Goal: Book appointment/travel/reservation

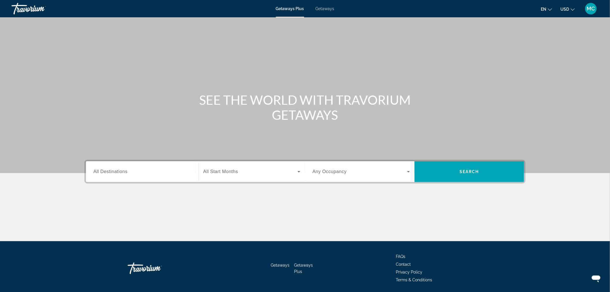
scroll to position [19, 0]
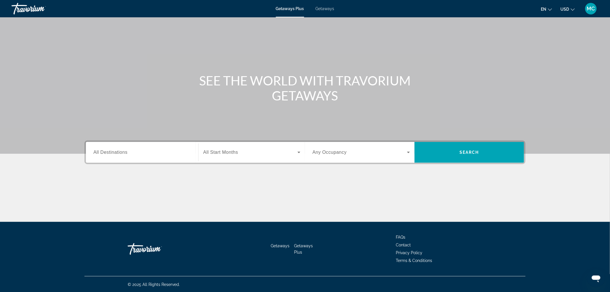
click at [165, 147] on div "Search widget" at bounding box center [141, 152] width 97 height 16
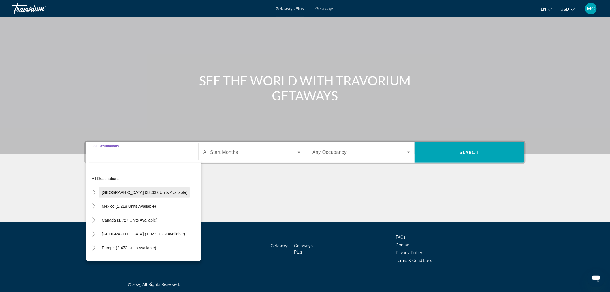
click at [137, 192] on span "[GEOGRAPHIC_DATA] (32,632 units available)" at bounding box center [145, 192] width 86 height 5
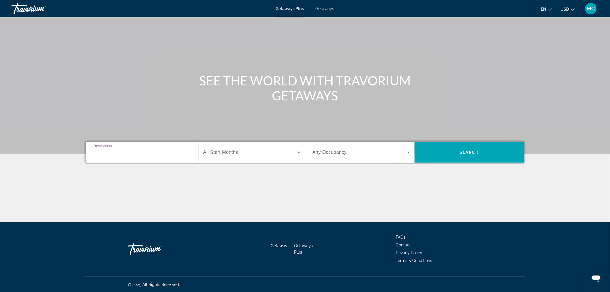
type input "**********"
click at [232, 152] on span "All Start Months" at bounding box center [220, 152] width 35 height 5
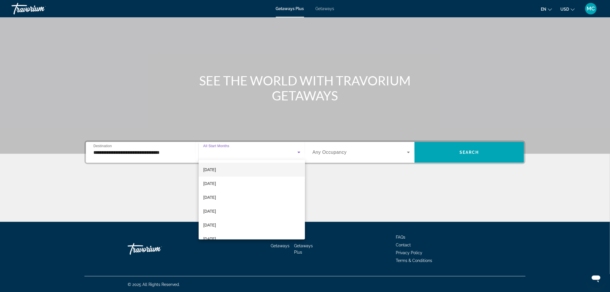
scroll to position [64, 0]
drag, startPoint x: 207, startPoint y: 217, endPoint x: 238, endPoint y: 210, distance: 32.1
click at [207, 217] on span "[DATE]" at bounding box center [209, 215] width 13 height 7
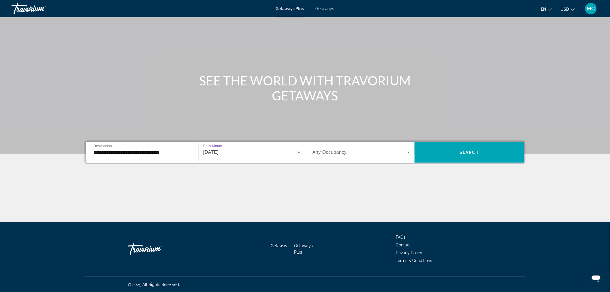
click at [347, 150] on span "Search widget" at bounding box center [359, 152] width 95 height 7
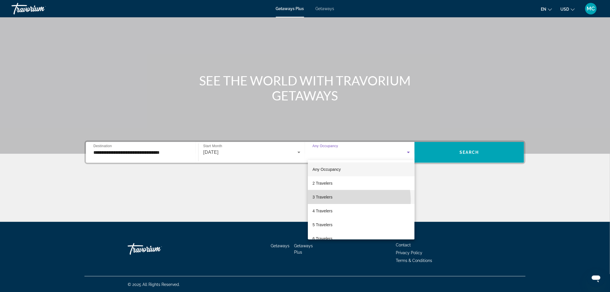
click at [345, 200] on mat-option "3 Travelers" at bounding box center [361, 197] width 107 height 14
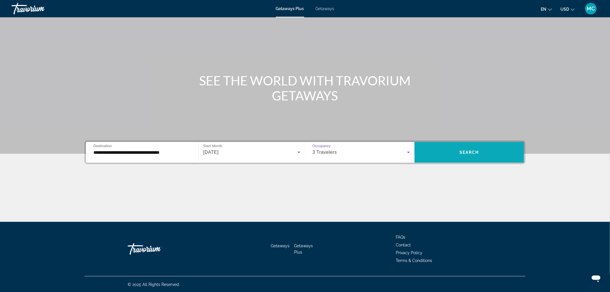
click at [464, 152] on span "Search" at bounding box center [469, 152] width 20 height 5
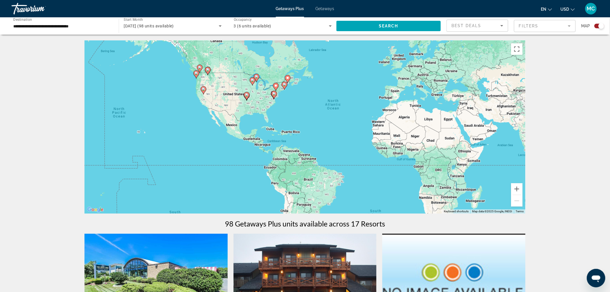
drag, startPoint x: 257, startPoint y: 145, endPoint x: 303, endPoint y: 133, distance: 48.1
click at [303, 133] on div "To activate drag with keyboard, press Alt + Enter. Once in keyboard drag state,…" at bounding box center [304, 126] width 441 height 173
click at [519, 187] on button "Zoom in" at bounding box center [517, 189] width 12 height 12
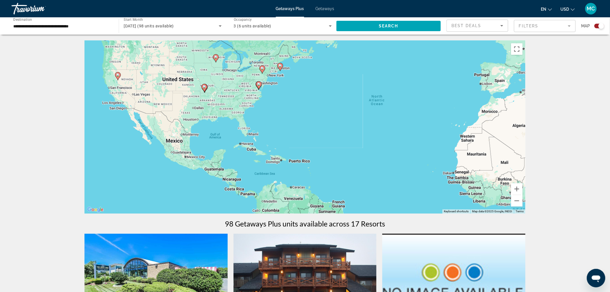
drag, startPoint x: 320, startPoint y: 114, endPoint x: 340, endPoint y: 138, distance: 30.6
click at [340, 138] on div "To activate drag with keyboard, press Alt + Enter. Once in keyboard drag state,…" at bounding box center [304, 126] width 441 height 173
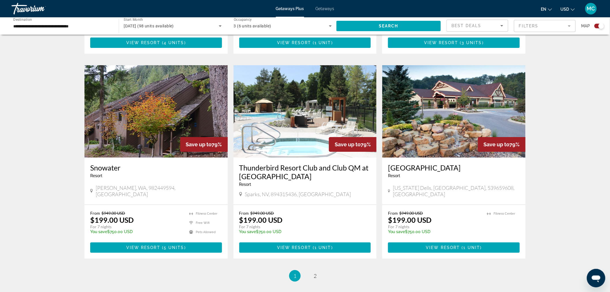
scroll to position [801, 0]
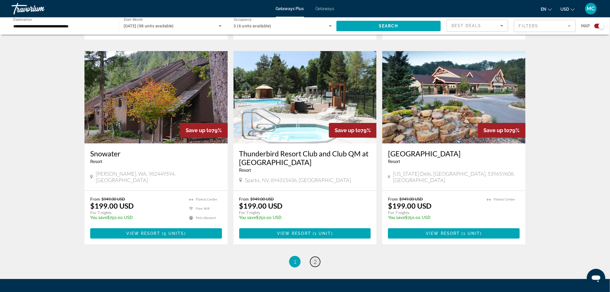
click at [316, 258] on span "2" at bounding box center [315, 261] width 3 height 6
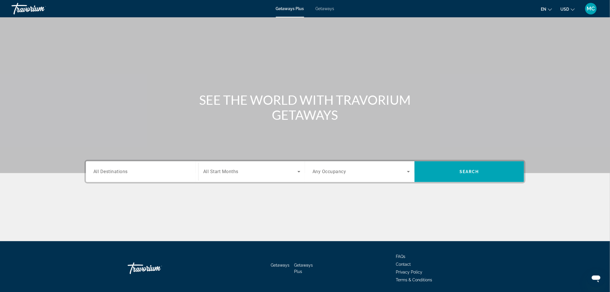
click at [116, 183] on div "Destination All Destinations Start Month All Start Months Occupancy Any Occupan…" at bounding box center [304, 172] width 441 height 24
click at [123, 171] on span "All Destinations" at bounding box center [110, 171] width 34 height 5
click at [123, 171] on input "Destination All Destinations" at bounding box center [141, 171] width 97 height 7
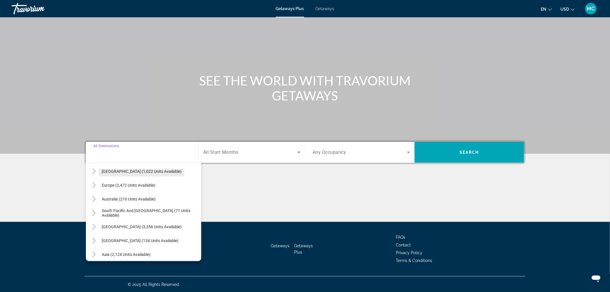
scroll to position [64, 0]
click at [138, 167] on div "All destinations [GEOGRAPHIC_DATA] (32,632 units available) [GEOGRAPHIC_DATA] (…" at bounding box center [143, 210] width 115 height 101
click at [144, 171] on span "[GEOGRAPHIC_DATA] (1,022 units available)" at bounding box center [142, 169] width 80 height 5
type input "**********"
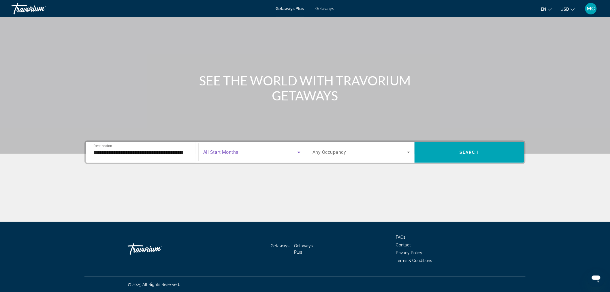
click at [254, 155] on span "Search widget" at bounding box center [250, 152] width 94 height 7
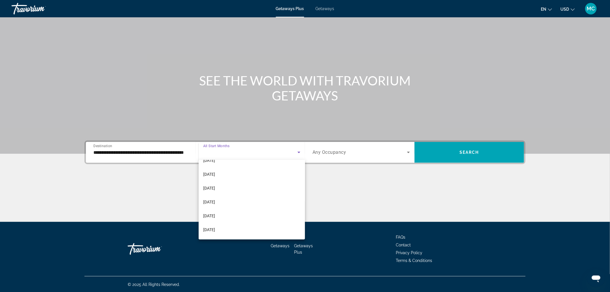
scroll to position [119, 0]
click at [215, 162] on span "[DATE]" at bounding box center [209, 161] width 12 height 7
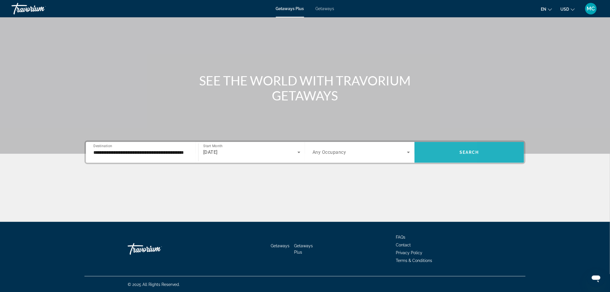
click at [428, 150] on span "Search widget" at bounding box center [470, 152] width 110 height 14
